Goal: Task Accomplishment & Management: Manage account settings

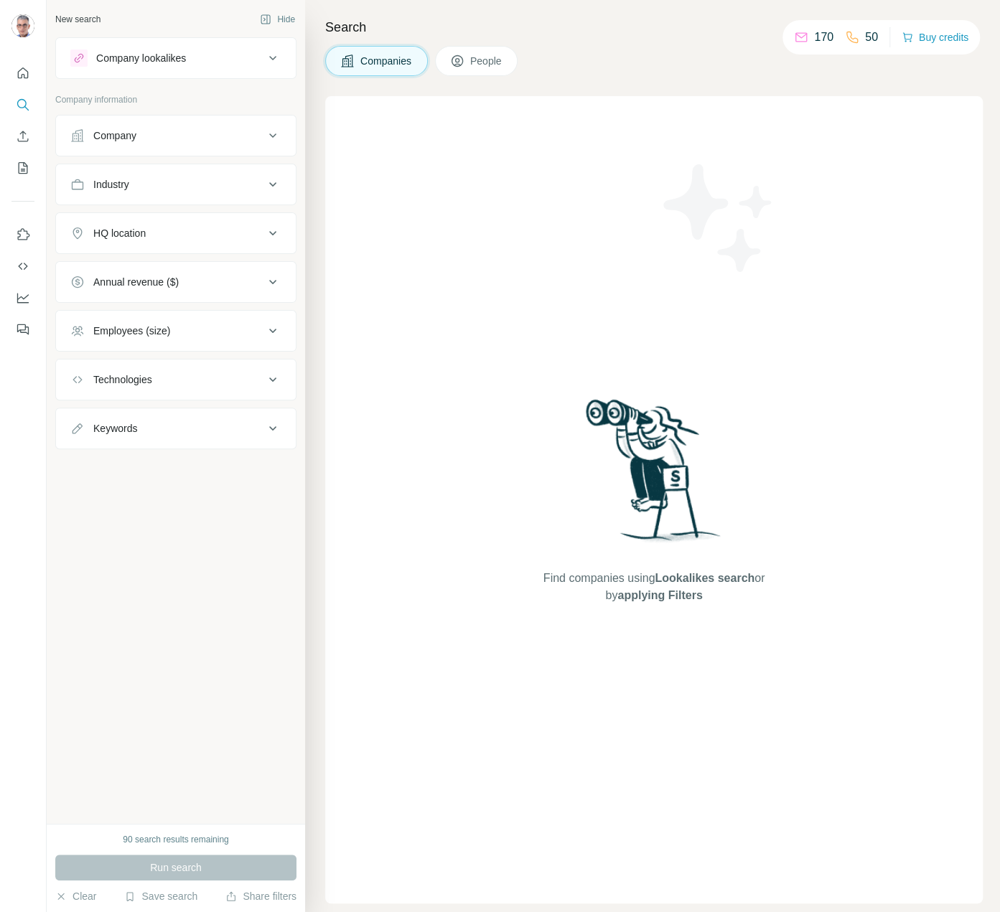
click at [385, 65] on span "Companies" at bounding box center [386, 61] width 52 height 14
click at [266, 133] on icon at bounding box center [272, 135] width 17 height 17
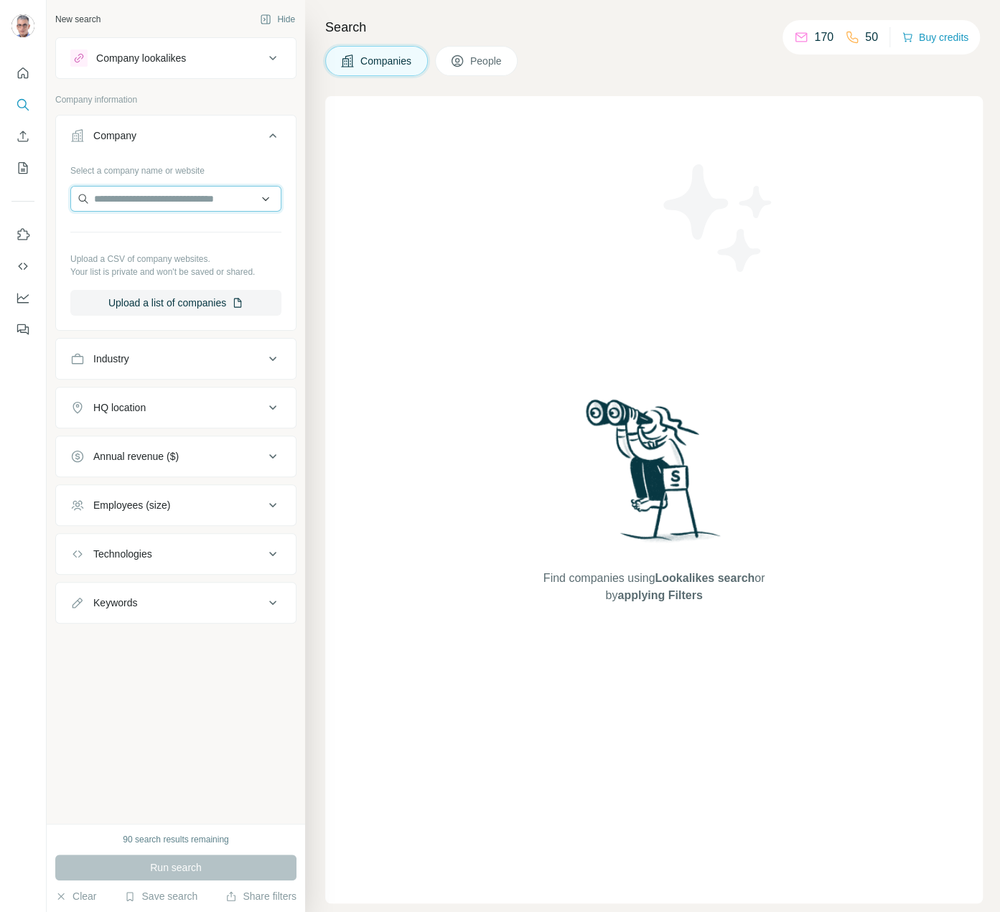
click at [159, 198] on input "text" at bounding box center [175, 199] width 211 height 26
paste input "**********"
type input "**********"
paste input "*******"
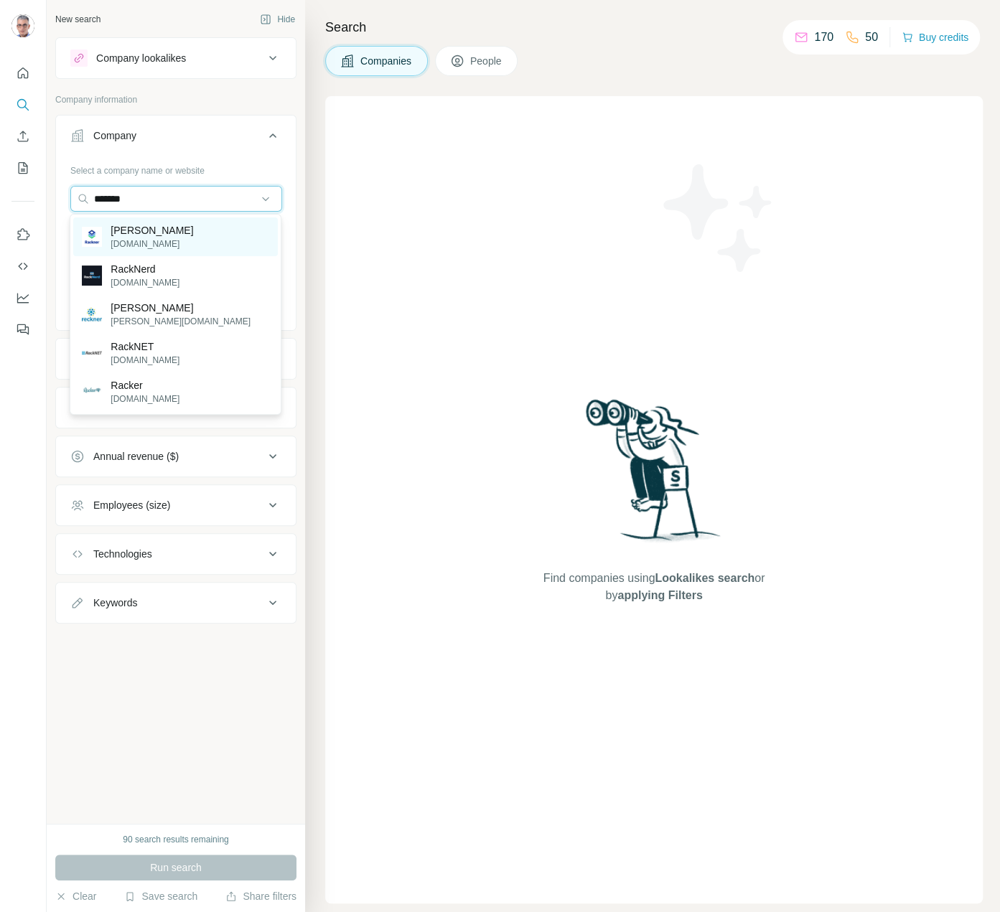
type input "*******"
click at [139, 228] on p "[PERSON_NAME]" at bounding box center [152, 230] width 83 height 14
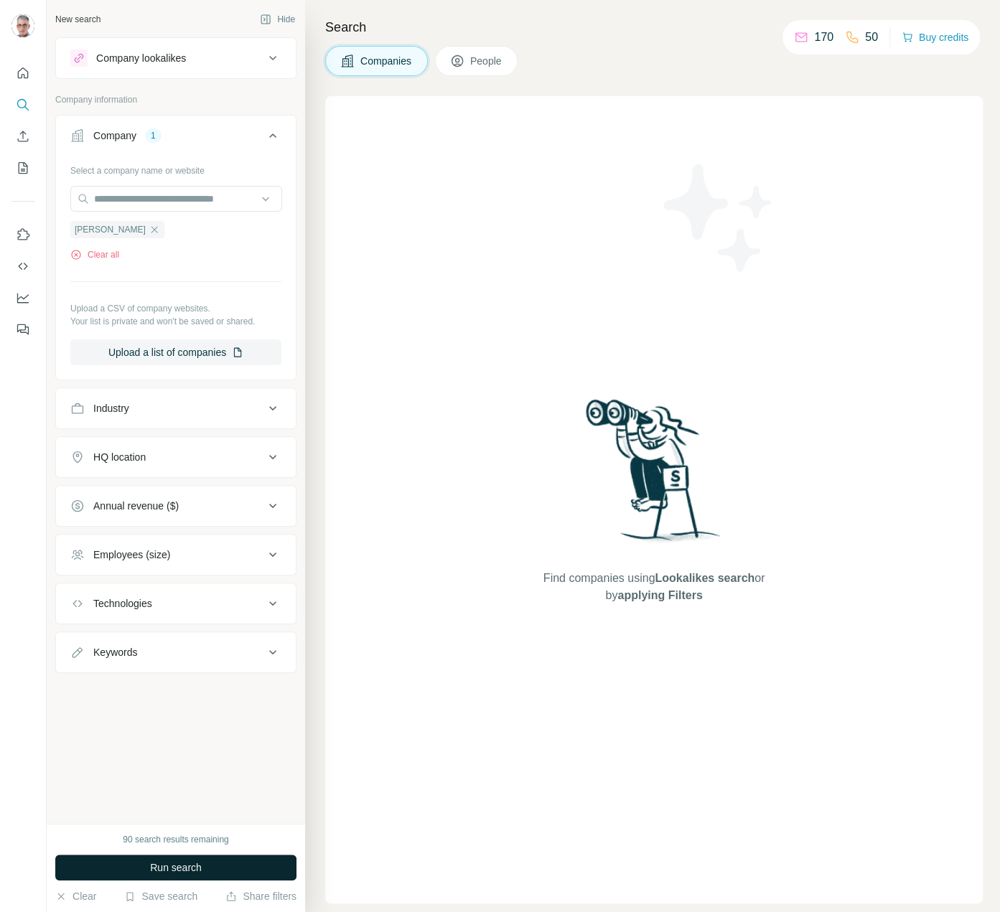
click at [200, 863] on span "Run search" at bounding box center [176, 867] width 52 height 14
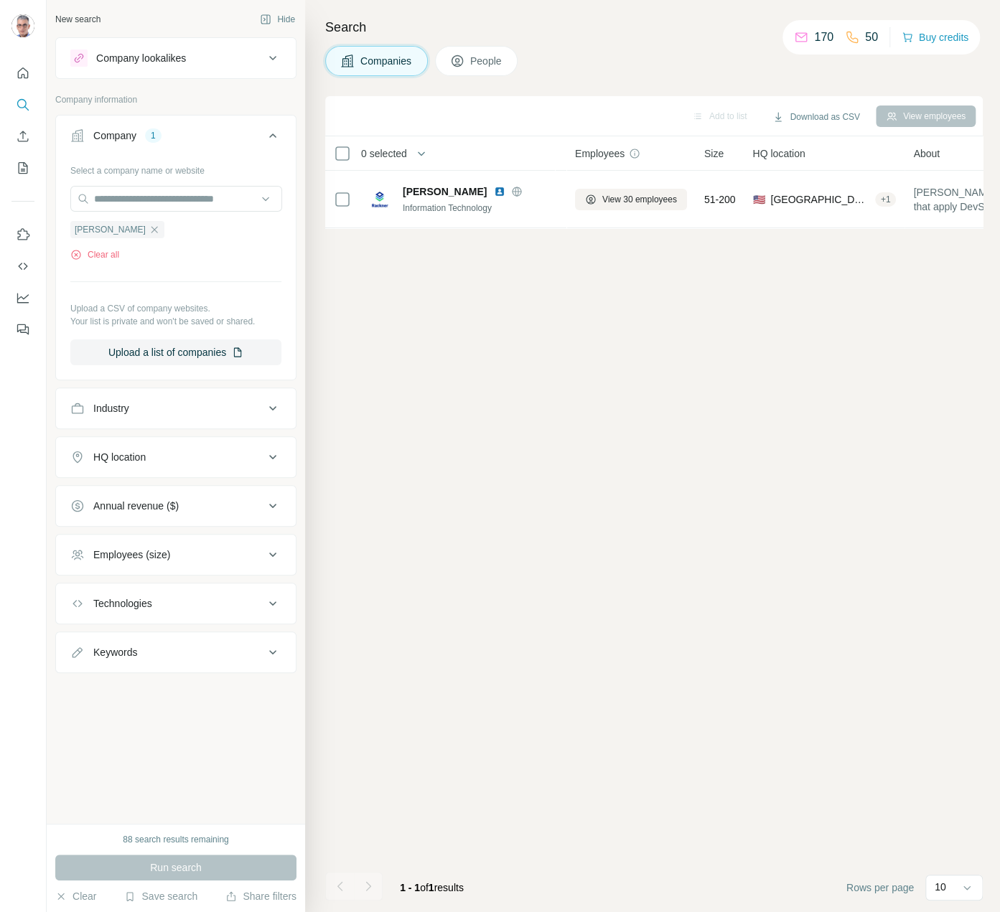
click at [574, 276] on div "Add to list Download as CSV View employees 0 selected Companies Employees Size …" at bounding box center [653, 504] width 657 height 816
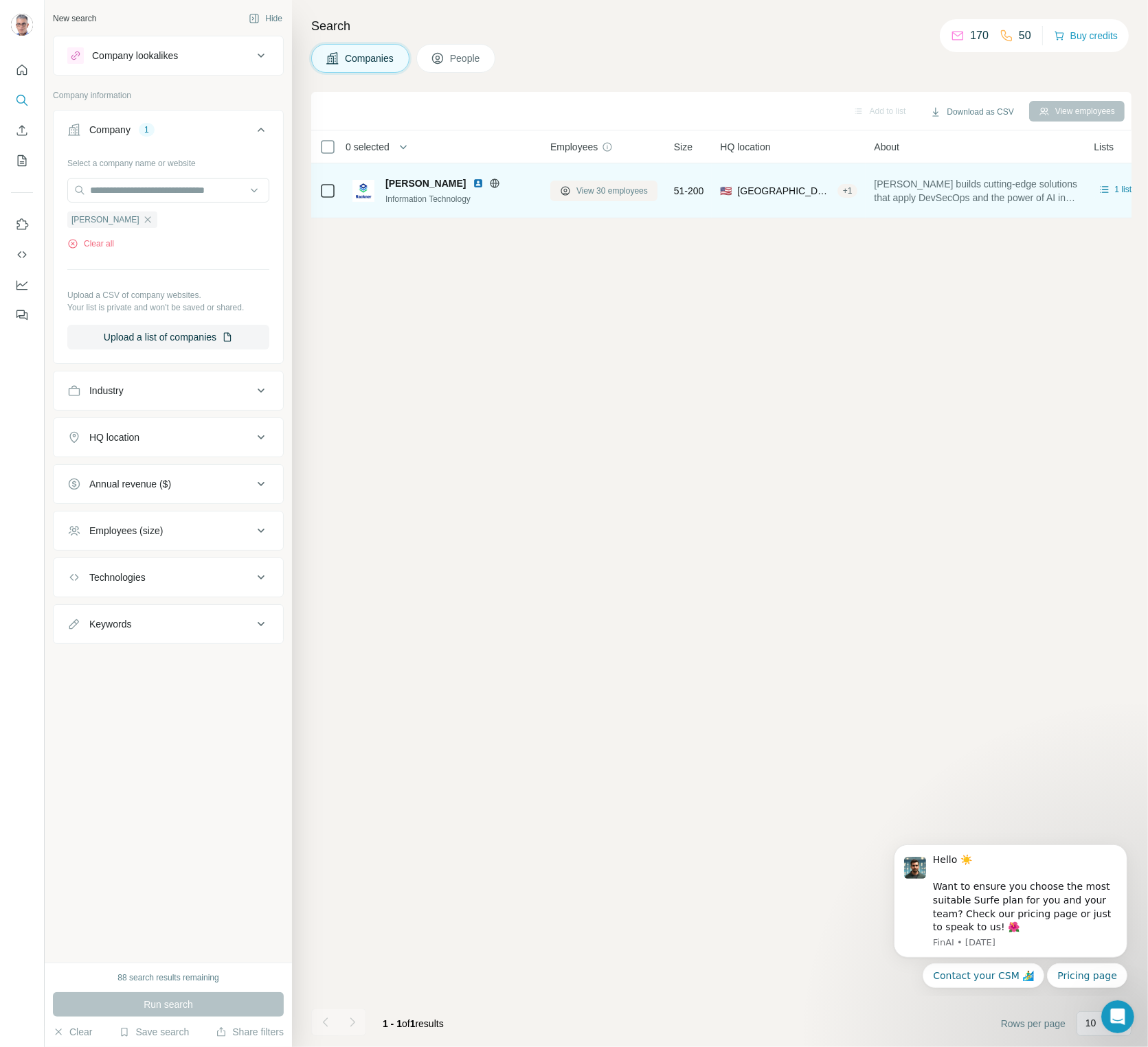
click at [588, 195] on span "View 30 employees" at bounding box center [612, 190] width 72 height 12
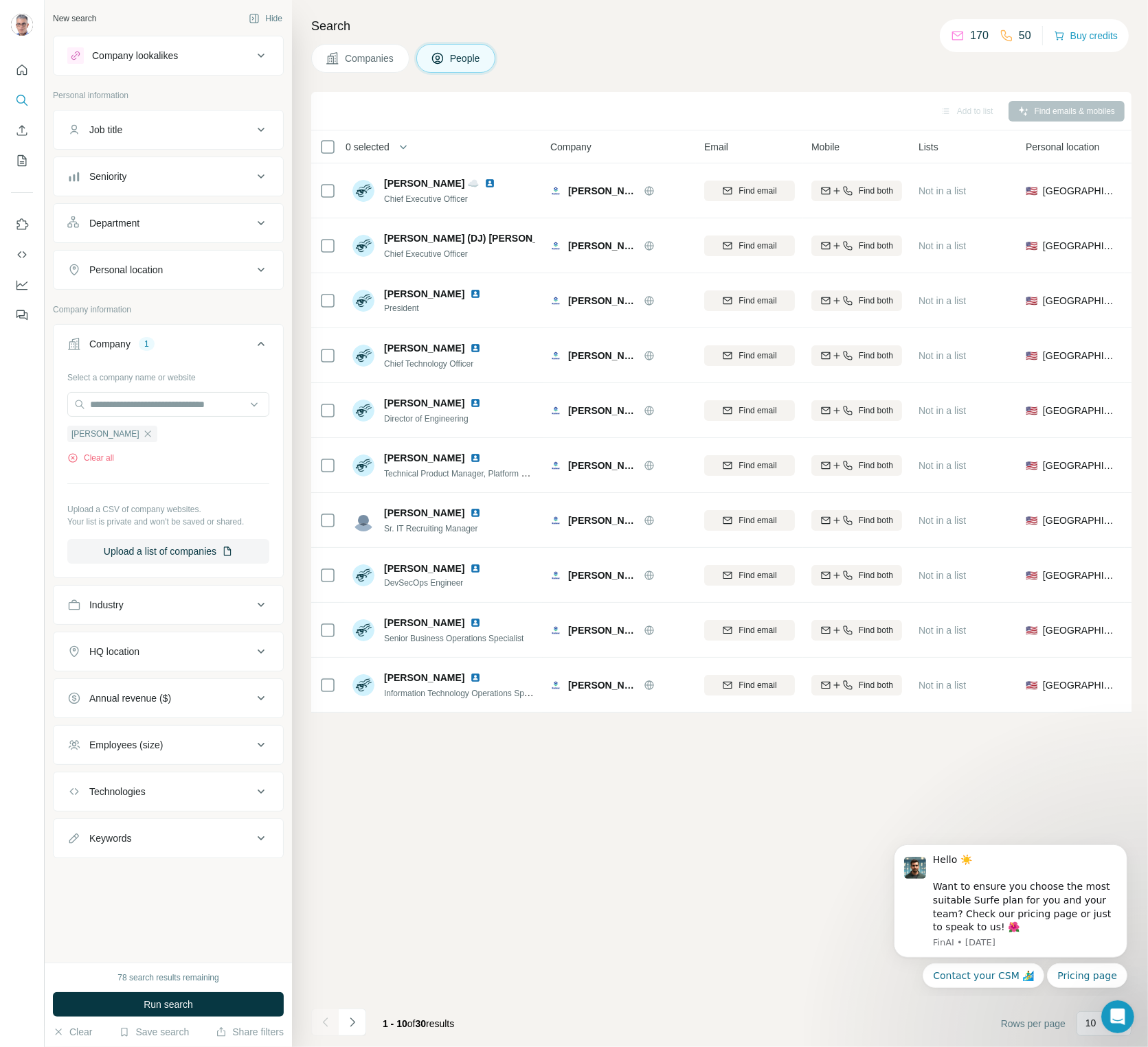
click at [520, 100] on div "Add to list Find emails & mobiles" at bounding box center [721, 110] width 807 height 24
click at [351, 872] on icon "Navigate to next page" at bounding box center [352, 1022] width 13 height 13
click at [354, 872] on button "Navigate to next page" at bounding box center [352, 1022] width 28 height 28
click at [339, 872] on button "Navigate to next page" at bounding box center [352, 1022] width 28 height 28
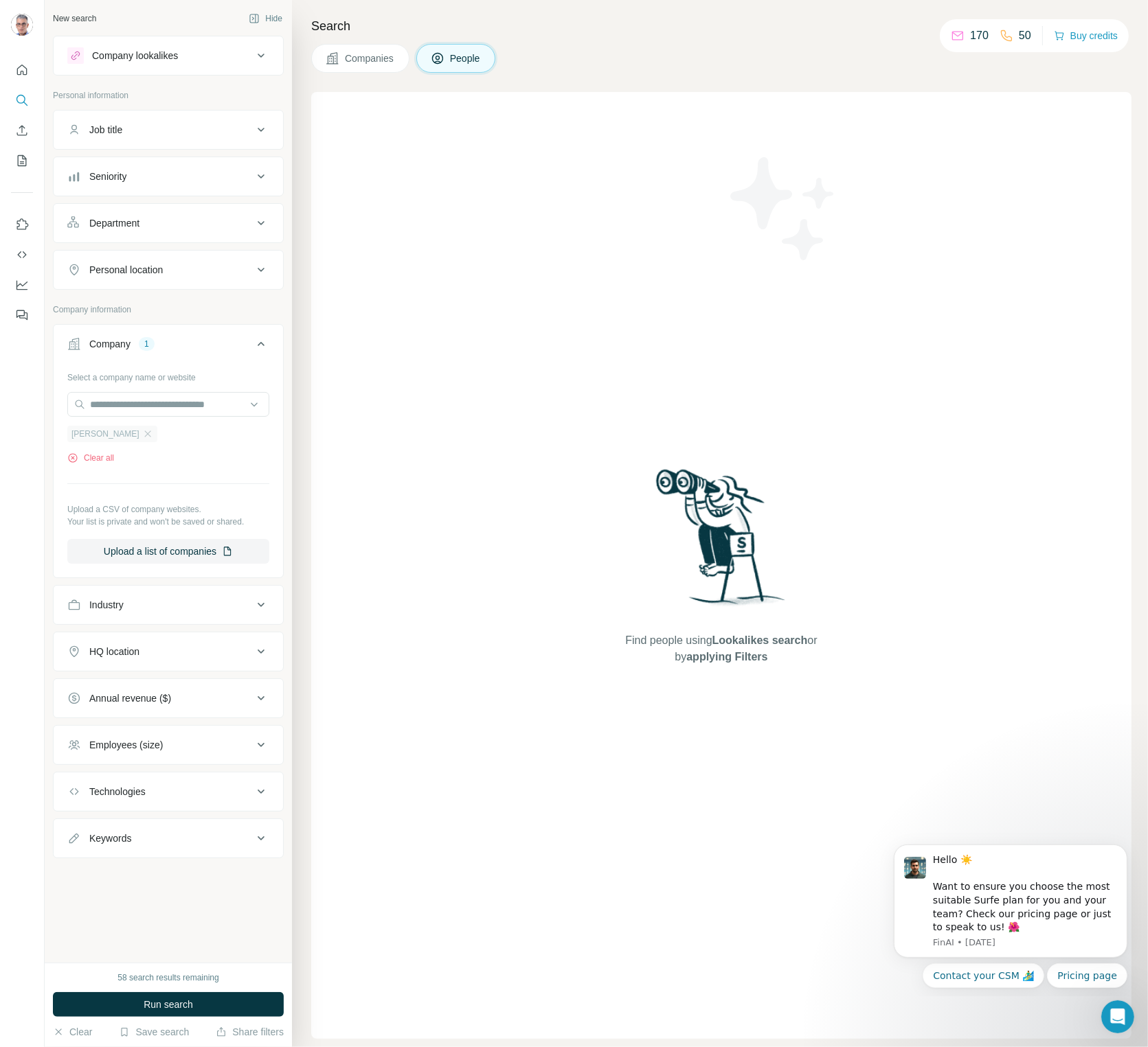
click at [82, 434] on span "[PERSON_NAME]" at bounding box center [105, 434] width 68 height 12
click at [371, 57] on span "Companies" at bounding box center [370, 58] width 50 height 13
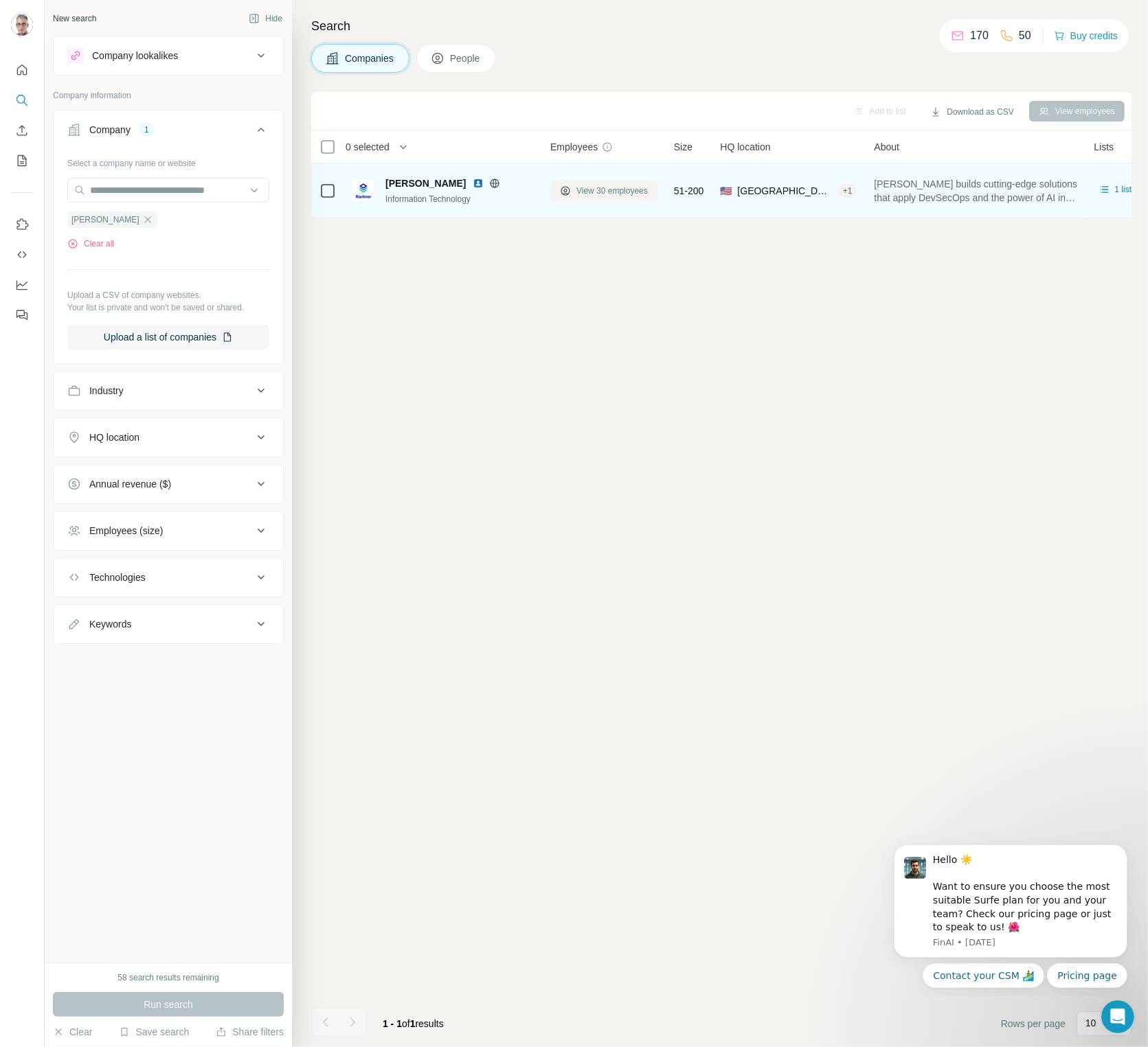
click at [597, 192] on span "View 30 employees" at bounding box center [612, 190] width 72 height 12
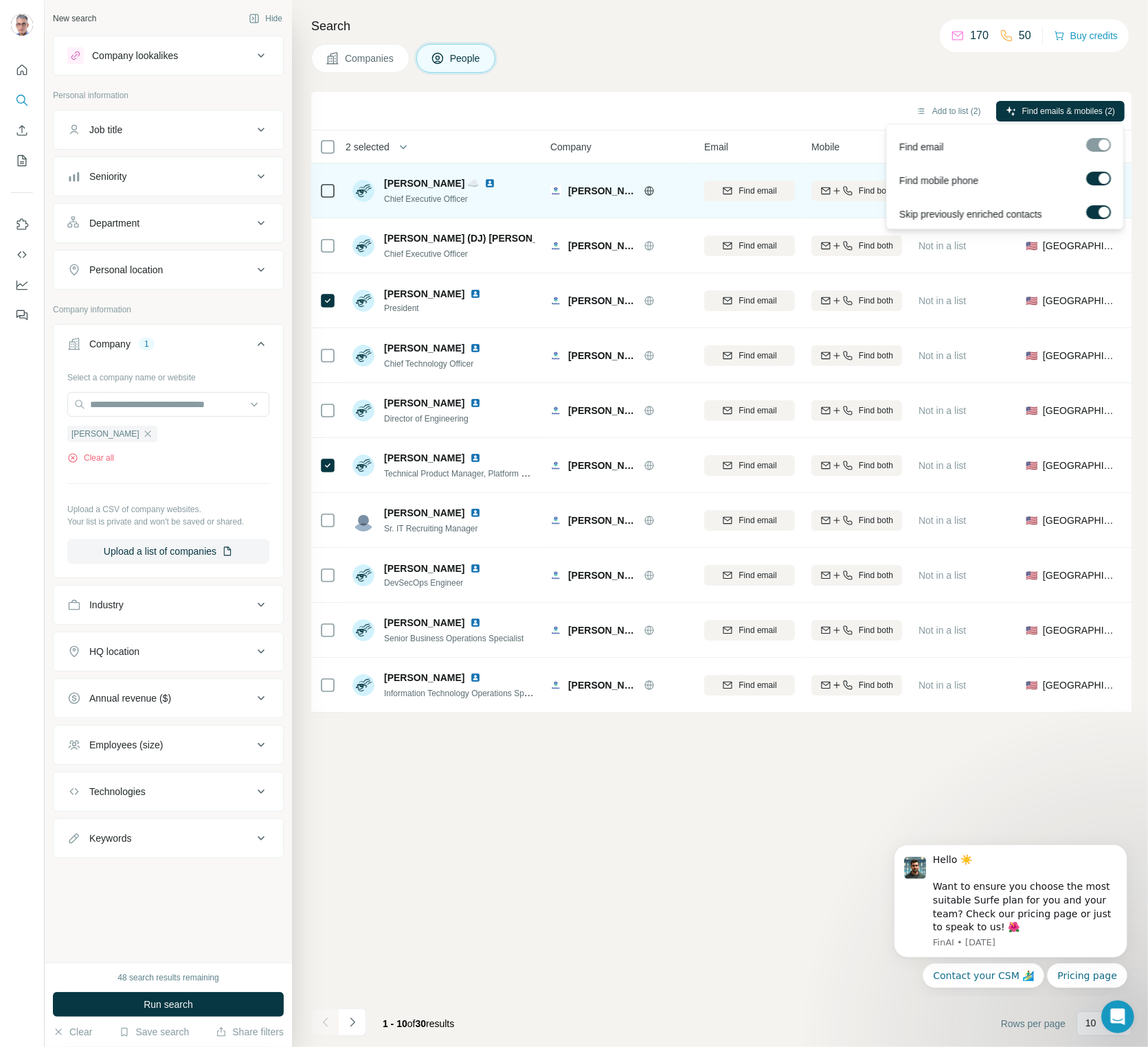
drag, startPoint x: 1047, startPoint y: 115, endPoint x: 1044, endPoint y: 181, distance: 66.1
click at [957, 181] on body "New search Hide Company lookalikes Personal information Job title Seniority Dep…" at bounding box center [574, 524] width 1148 height 1047
click at [957, 179] on label at bounding box center [1099, 178] width 25 height 13
click at [957, 108] on span "Find emails (2)" at bounding box center [1088, 111] width 55 height 12
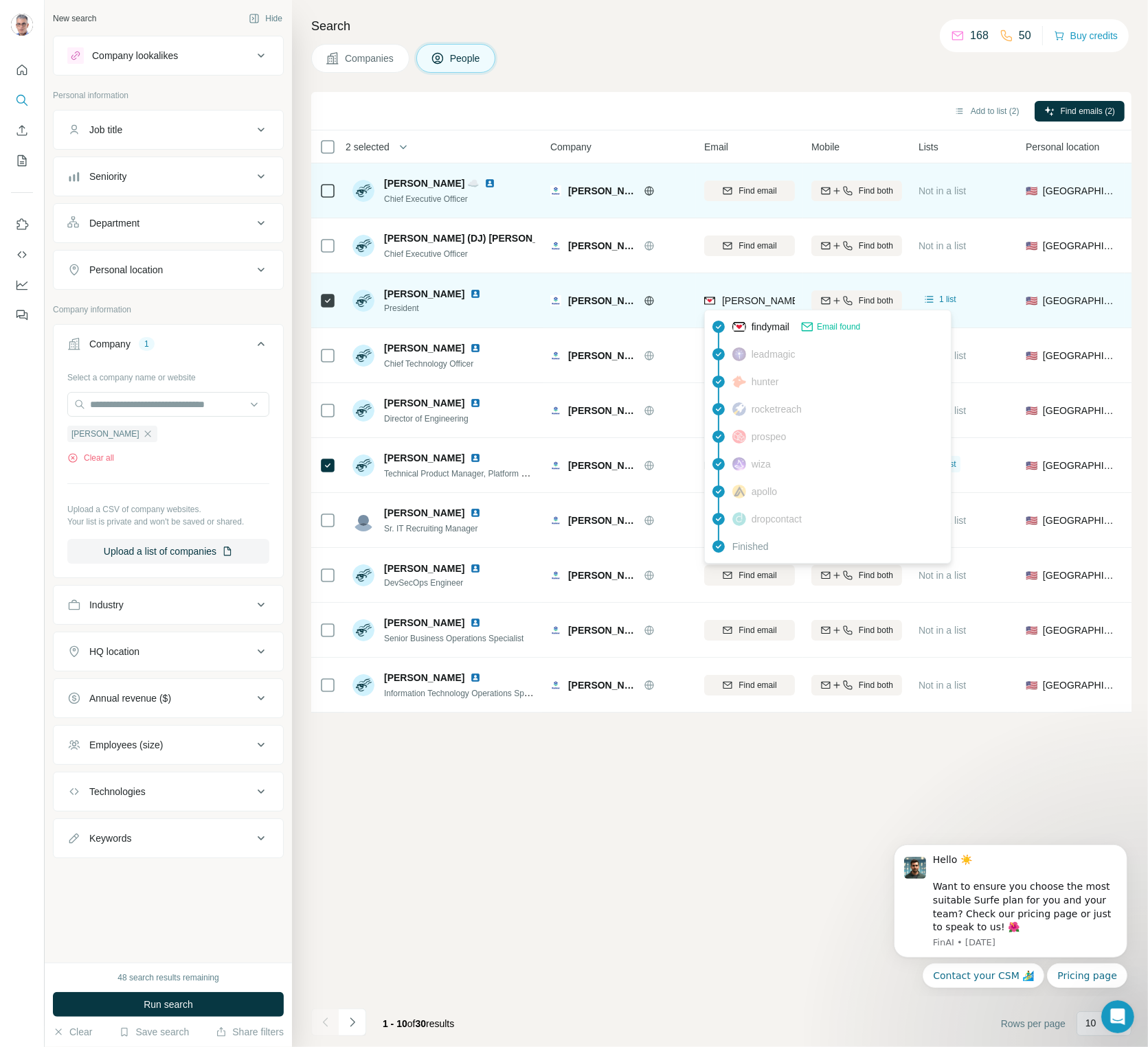
click at [736, 299] on span "[PERSON_NAME][EMAIL_ADDRESS][PERSON_NAME][DOMAIN_NAME]" at bounding box center [883, 301] width 322 height 11
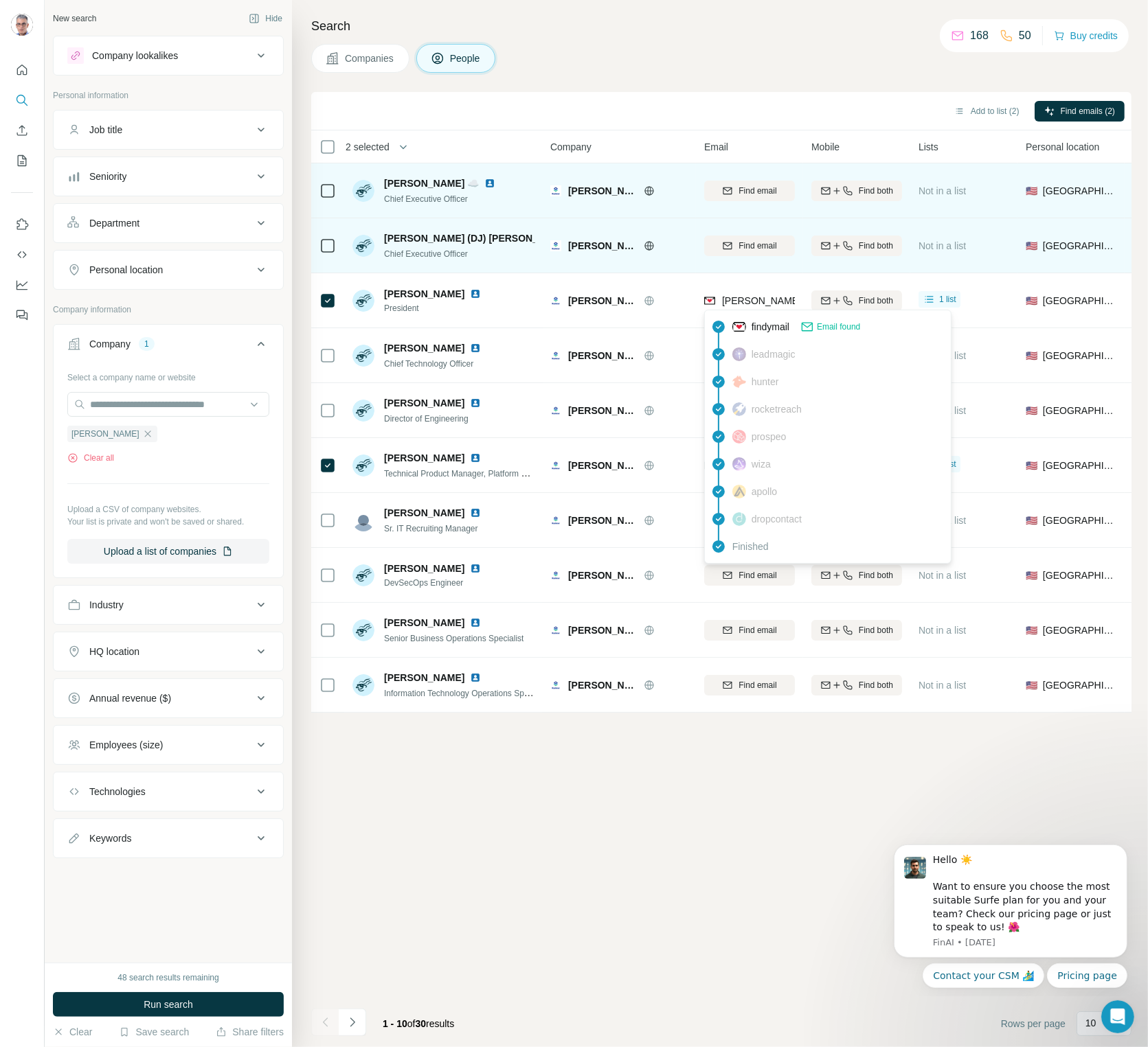
click at [682, 256] on div "[PERSON_NAME]" at bounding box center [619, 245] width 138 height 37
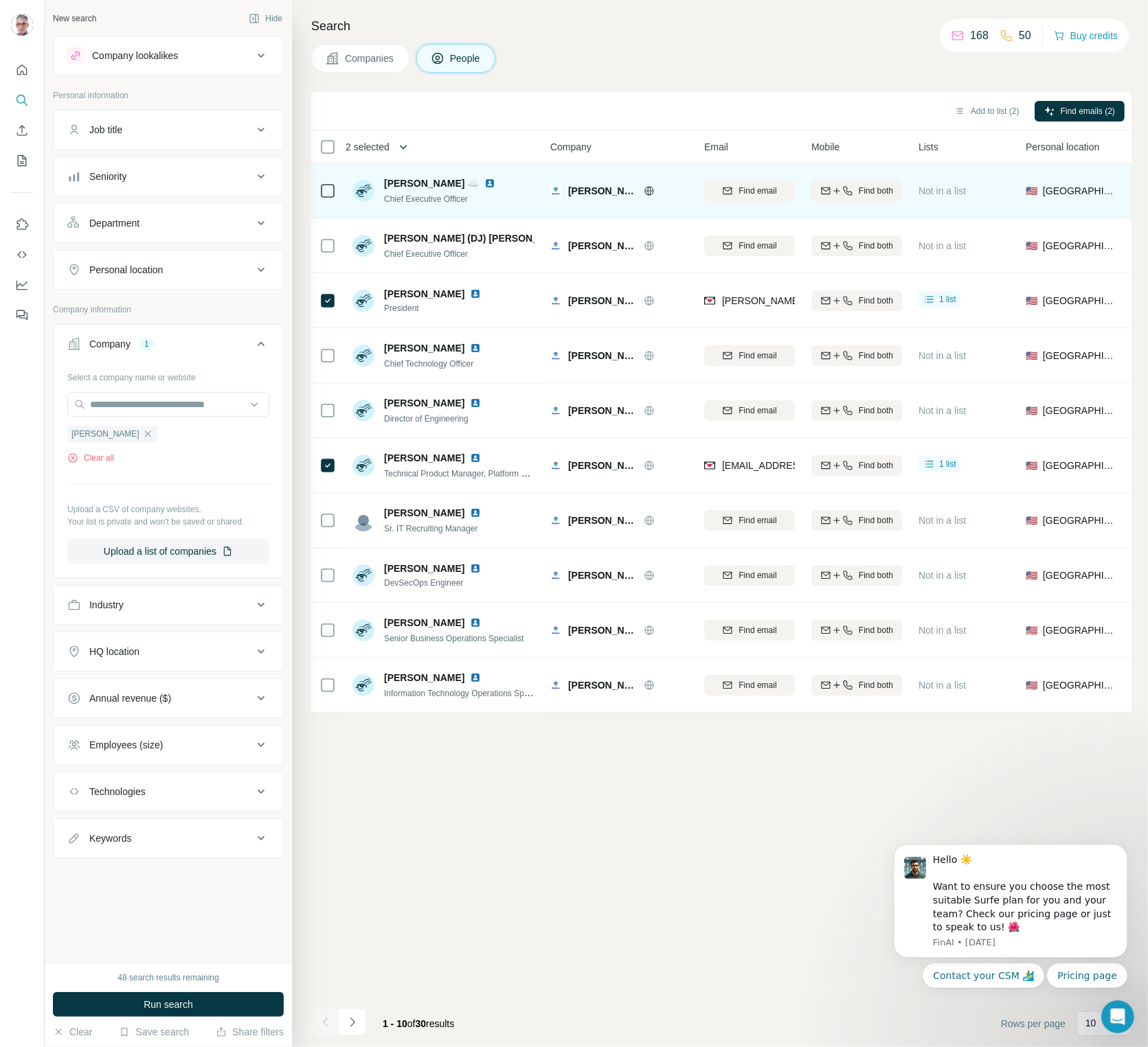
click at [407, 145] on icon "button" at bounding box center [403, 146] width 13 height 13
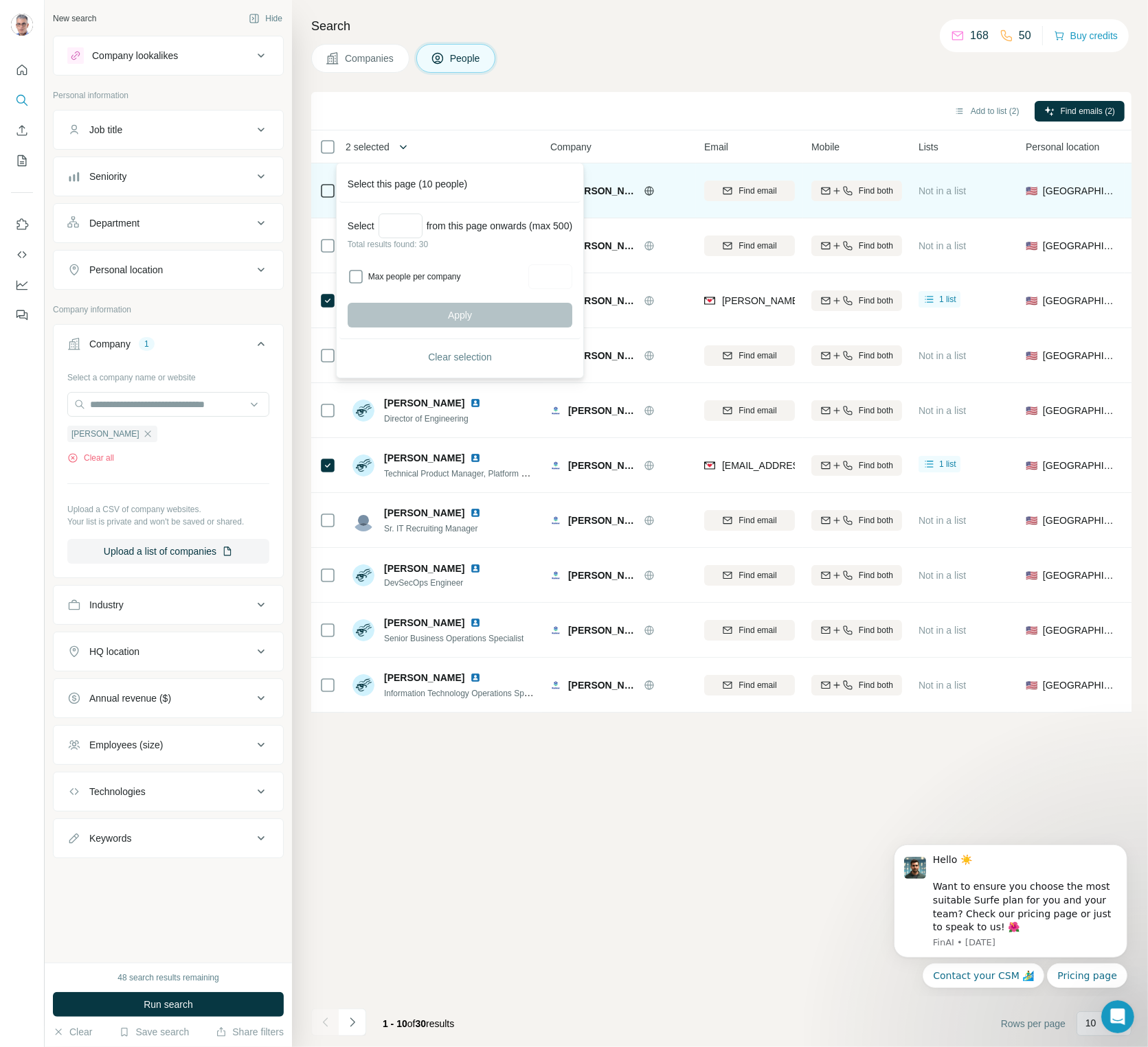
click at [407, 145] on icon "button" at bounding box center [403, 146] width 13 height 13
click at [461, 116] on div "Add to list (2) Find emails (2)" at bounding box center [721, 110] width 807 height 24
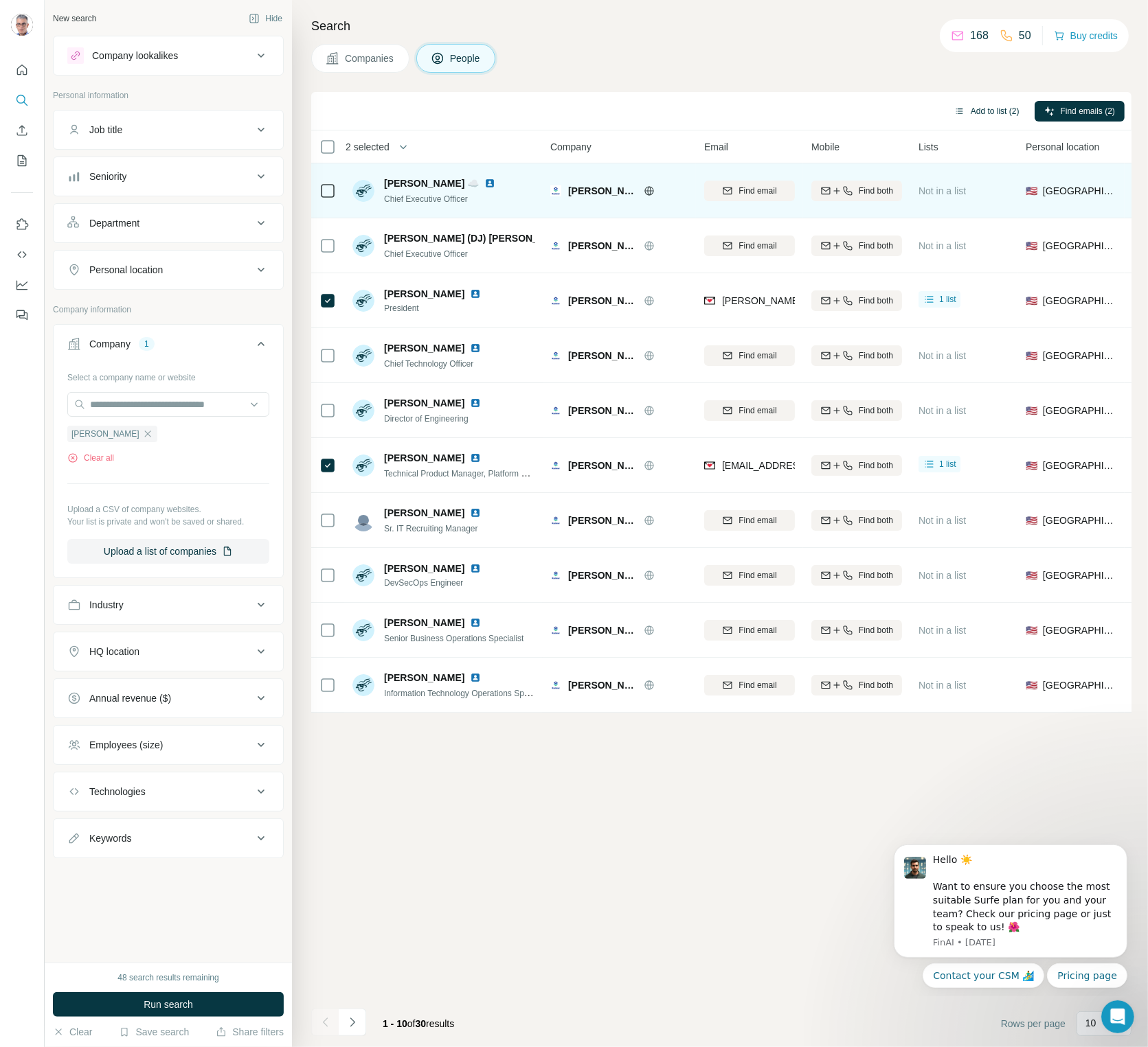
click at [957, 113] on button "Add to list (2)" at bounding box center [987, 111] width 84 height 21
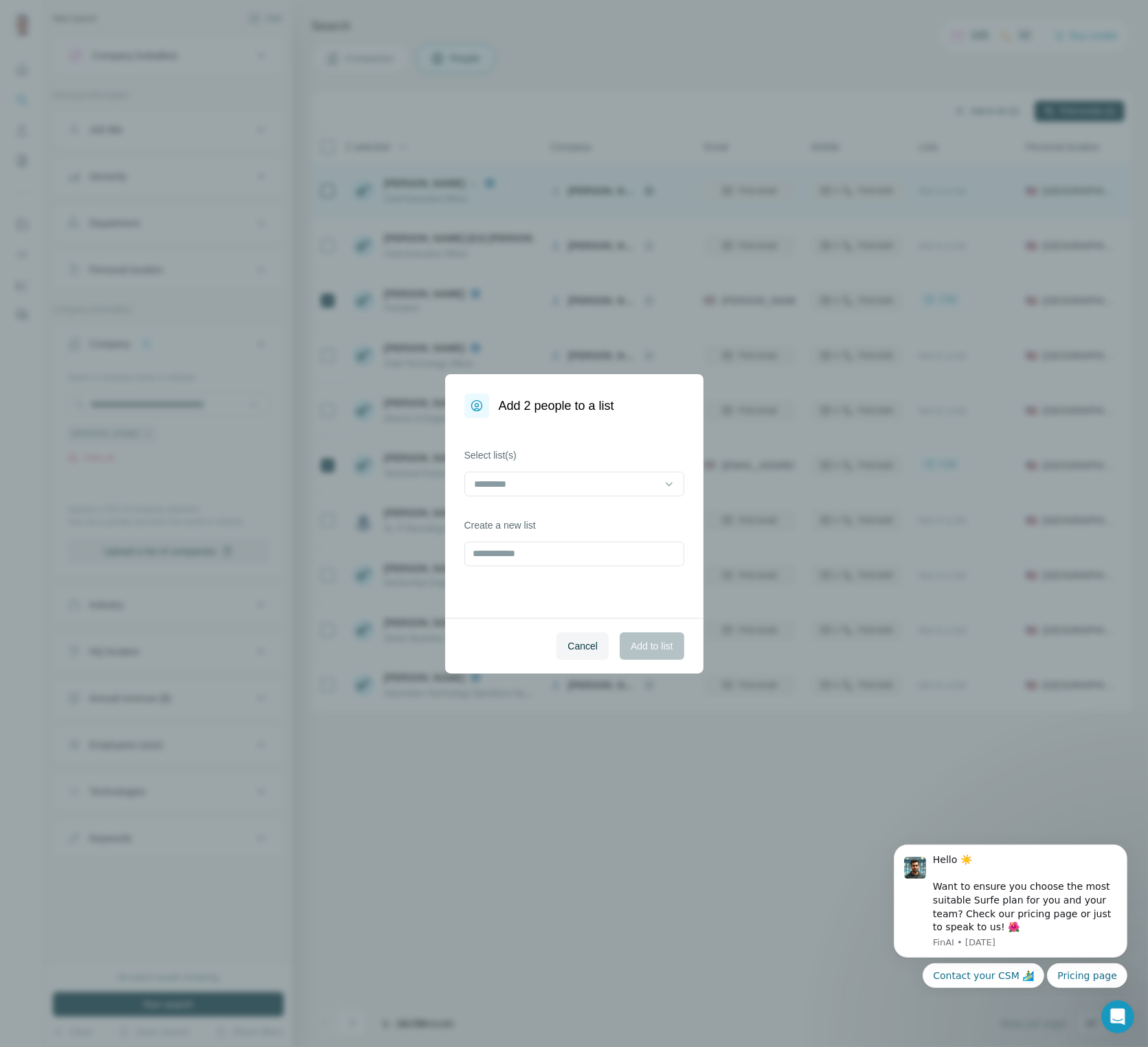
click at [957, 114] on div "Add 2 people to a list Select list(s) Create a new list Cancel Add to list" at bounding box center [574, 524] width 1148 height 1047
click at [643, 478] on input at bounding box center [566, 484] width 186 height 15
click at [613, 437] on div "Select list(s) Create a new list" at bounding box center [574, 518] width 259 height 200
click at [556, 556] on input "text" at bounding box center [574, 554] width 220 height 25
type input "*****"
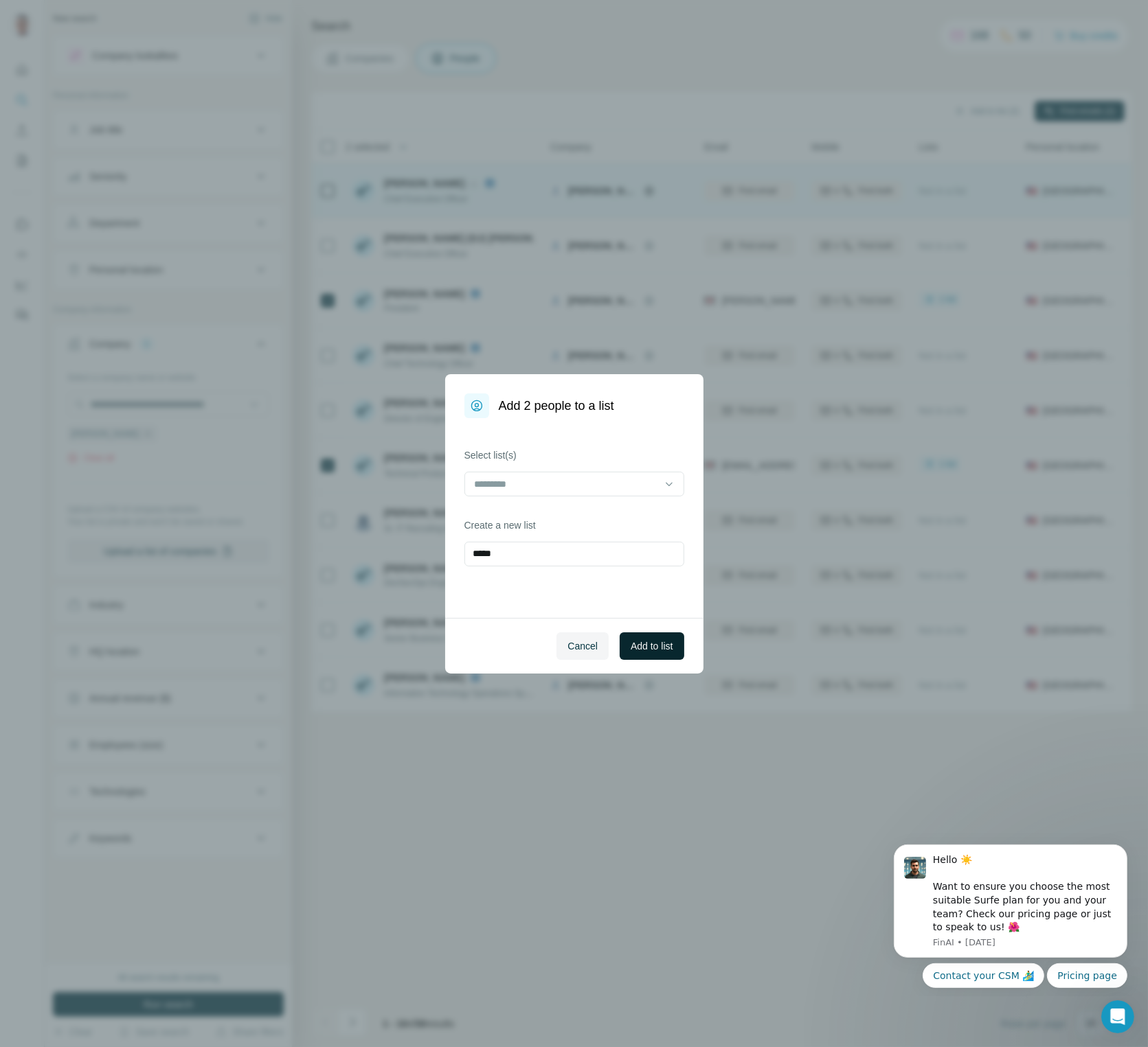
click at [642, 641] on span "Add to list" at bounding box center [652, 646] width 42 height 13
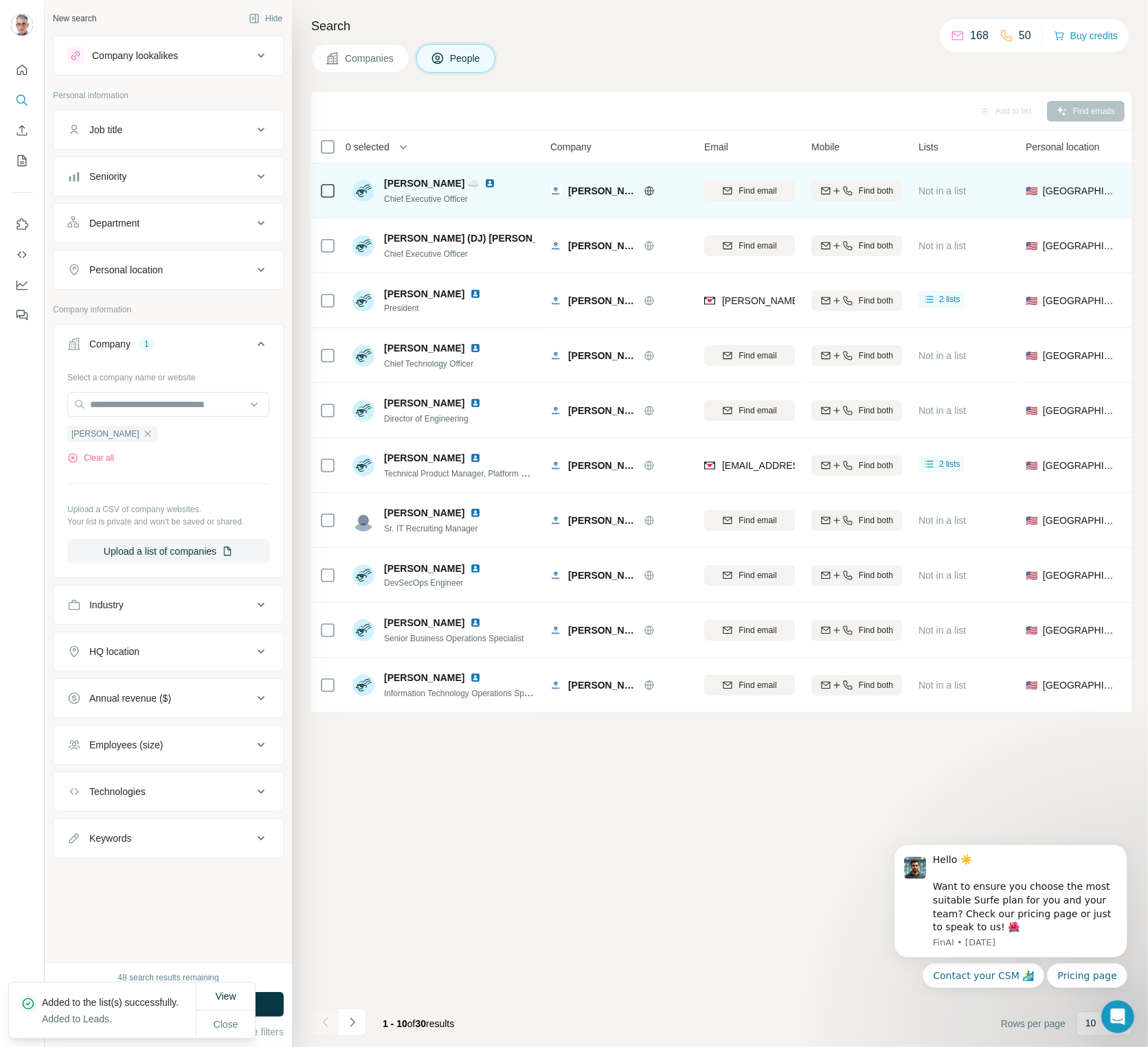
click at [449, 55] on button "People" at bounding box center [456, 58] width 79 height 29
click at [451, 55] on button "People" at bounding box center [456, 58] width 79 height 29
click at [371, 55] on span "Companies" at bounding box center [370, 58] width 50 height 13
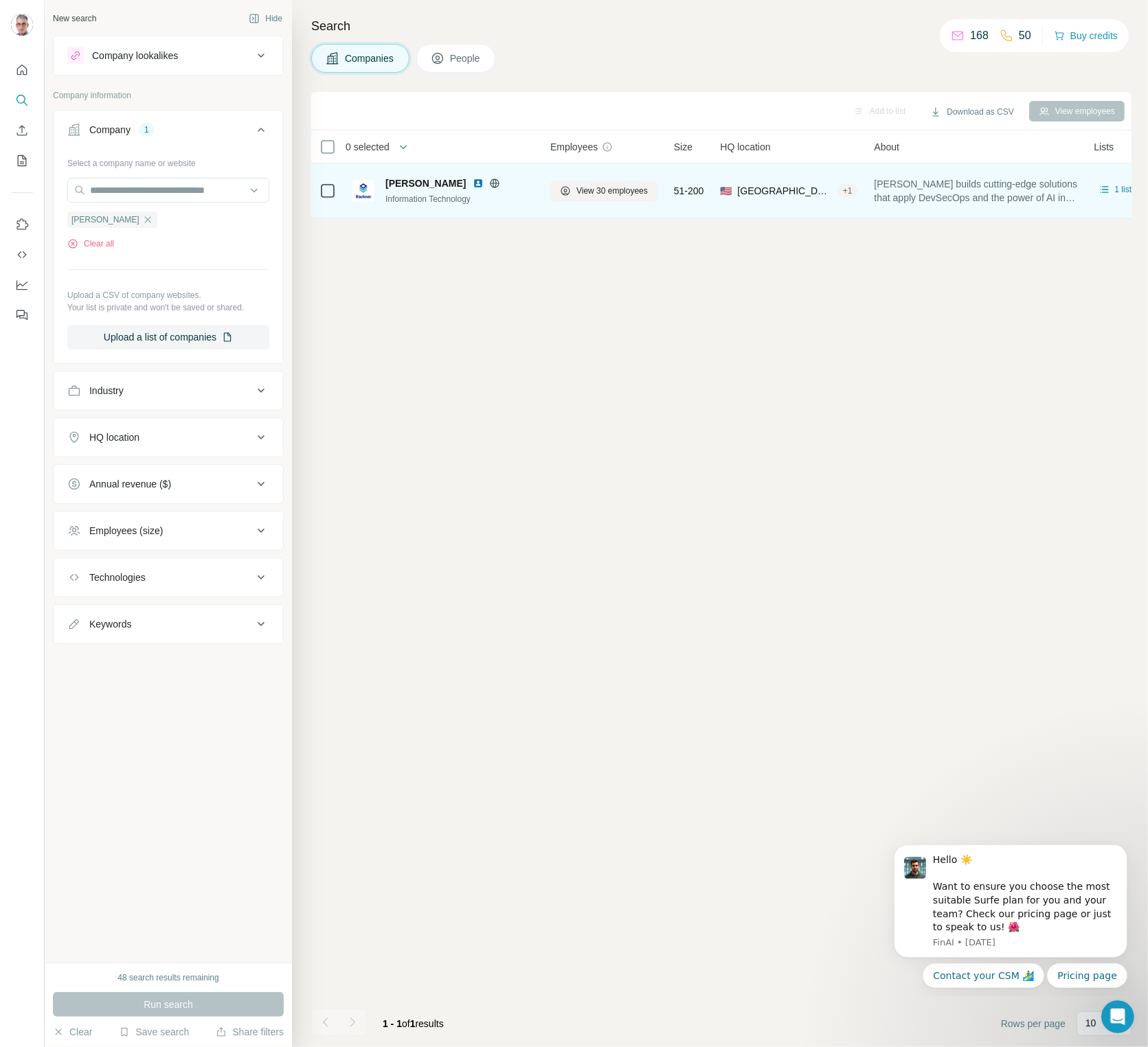
click at [448, 56] on button "People" at bounding box center [456, 58] width 79 height 29
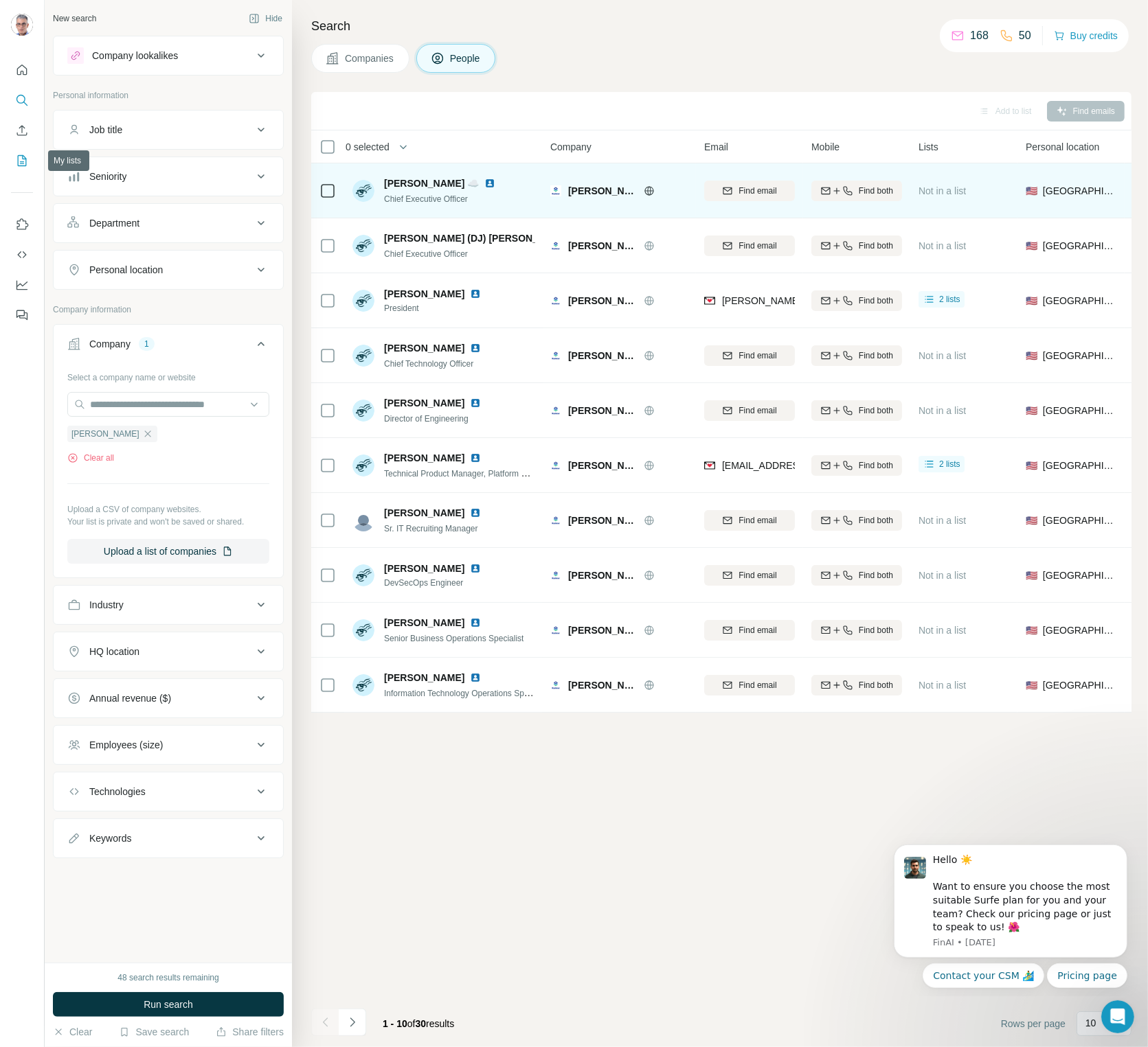
click at [26, 161] on icon "My lists" at bounding box center [22, 161] width 13 height 13
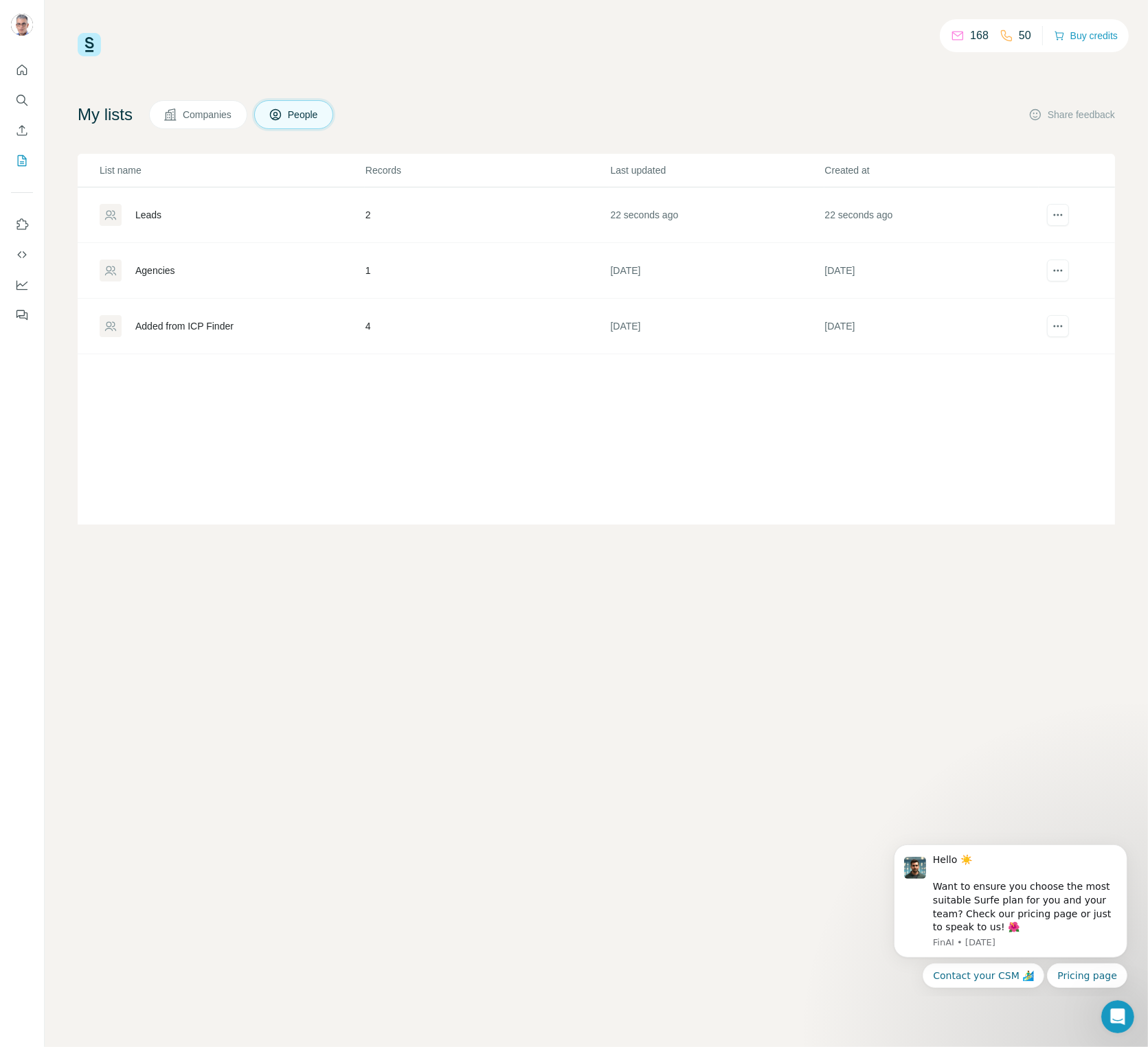
click at [159, 212] on div "Leads" at bounding box center [147, 214] width 26 height 13
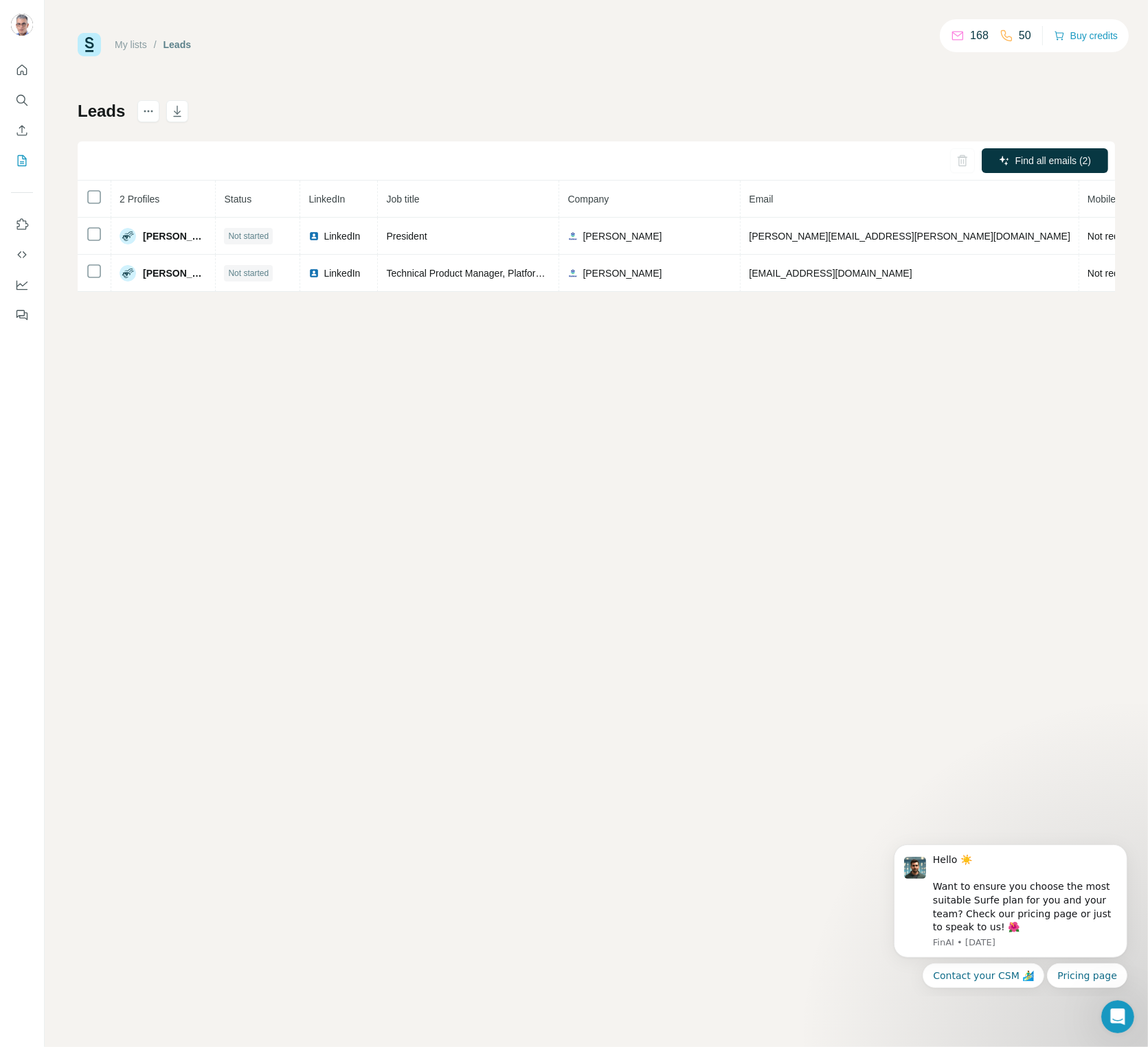
click at [272, 94] on div "My lists / Leads 168 50 Buy credits Leads Find all emails (2) 2 Profiles Status…" at bounding box center [597, 162] width 1038 height 259
